Goal: Navigation & Orientation: Find specific page/section

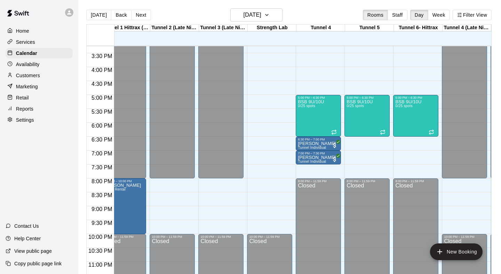
scroll to position [424, 82]
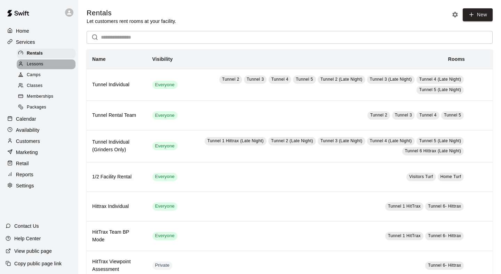
click at [47, 64] on div "Lessons" at bounding box center [46, 64] width 59 height 10
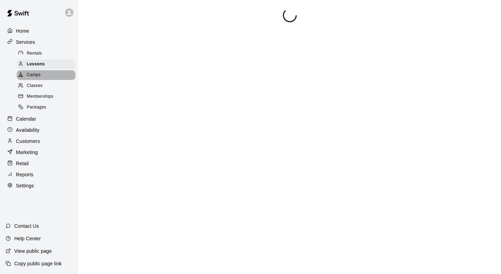
click at [46, 72] on div "Camps" at bounding box center [46, 75] width 59 height 10
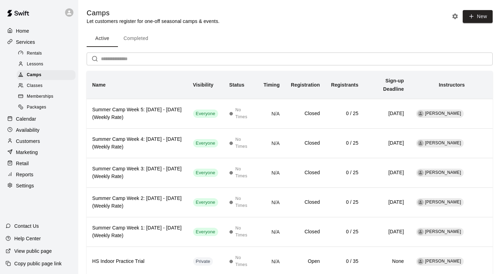
click at [44, 118] on div "Calendar" at bounding box center [39, 119] width 67 height 10
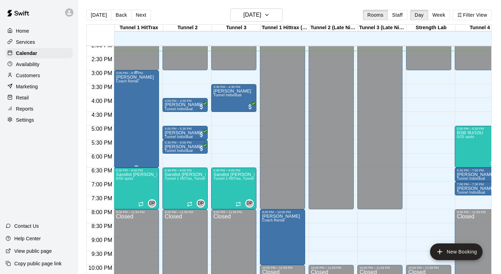
click at [156, 135] on div "[PERSON_NAME] Coach [PERSON_NAME]" at bounding box center [136, 212] width 41 height 274
